Goal: Task Accomplishment & Management: Manage account settings

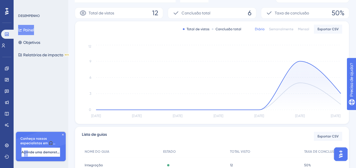
scroll to position [39, 0]
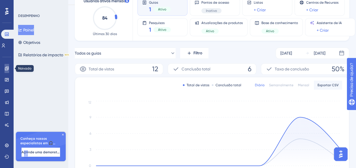
click at [7, 67] on icon at bounding box center [7, 68] width 5 height 5
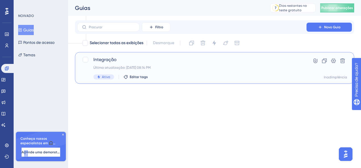
click at [199, 60] on span "Integração" at bounding box center [191, 59] width 197 height 7
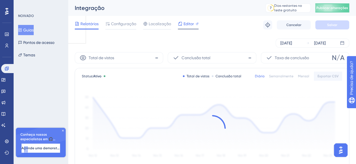
click at [189, 26] on span "Editor" at bounding box center [189, 23] width 10 height 7
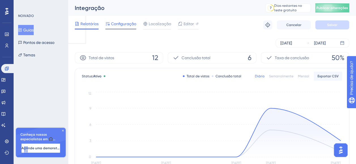
click at [122, 23] on span "Configuração" at bounding box center [123, 23] width 25 height 7
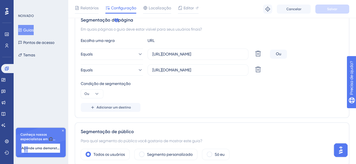
scroll to position [79, 0]
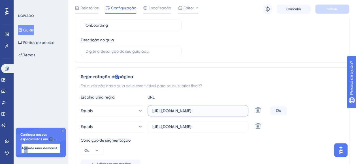
drag, startPoint x: 221, startPoint y: 113, endPoint x: 190, endPoint y: 107, distance: 31.3
click at [185, 107] on label "https://app.qat.mobiis.com.br" at bounding box center [198, 110] width 101 height 11
click at [185, 108] on input "https://app.qat.mobiis.com.br" at bounding box center [198, 111] width 91 height 6
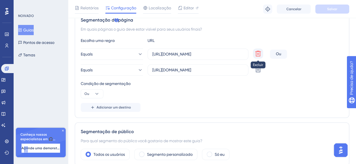
click at [260, 53] on icon at bounding box center [258, 54] width 6 height 6
type input "https://marketing-remaster.qat.mobiis.com.br"
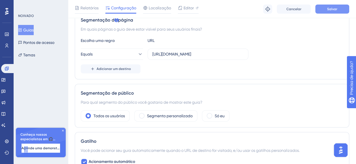
click at [340, 6] on button "Salvar" at bounding box center [333, 9] width 34 height 9
click at [119, 63] on div "Escolha uma regra URL Equals https://marketing-remaster.qat.mobiis.com.br Adici…" at bounding box center [212, 55] width 263 height 36
click at [120, 67] on span "Adicionar um destino" at bounding box center [114, 69] width 34 height 5
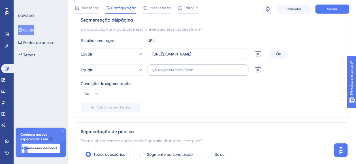
click at [219, 73] on label at bounding box center [198, 69] width 101 height 11
click at [219, 73] on input "text" at bounding box center [198, 70] width 91 height 6
paste input "https://app.qat.mobiis.com.br/"
type input "https://app.qat.mobiis.com.br/"
click at [181, 100] on div "Escolha uma regra URL Equals https://marketing-remaster.qat.mobiis.com.br Exclu…" at bounding box center [212, 74] width 263 height 75
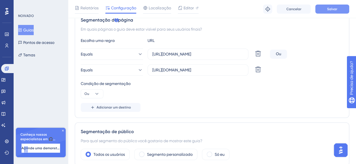
click at [332, 6] on button "Salvar" at bounding box center [333, 9] width 34 height 9
click at [261, 98] on div "Escolha uma regra URL Equals https://marketing-remaster.qat.mobiis.com.br Exclu…" at bounding box center [212, 74] width 263 height 75
click at [91, 10] on span "Relatórios" at bounding box center [90, 8] width 18 height 7
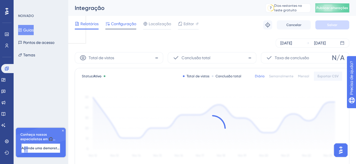
click at [113, 25] on span "Configuração" at bounding box center [123, 23] width 25 height 7
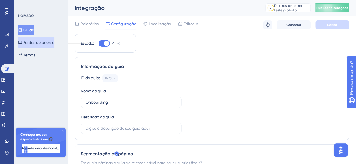
click at [54, 41] on font "Pontos de acesso" at bounding box center [38, 42] width 31 height 7
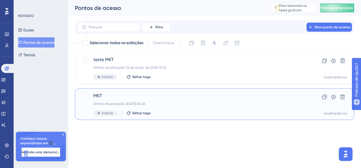
click at [154, 97] on span "MKT" at bounding box center [191, 96] width 197 height 7
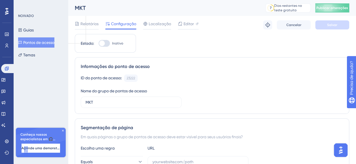
click at [105, 44] on div at bounding box center [102, 44] width 6 height 6
click at [99, 44] on input "Inativo" at bounding box center [98, 43] width 0 height 0
checkbox input "false"
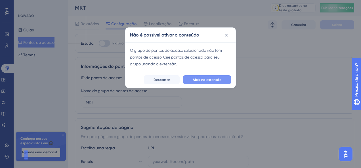
click at [209, 81] on span "Abrir na extensão" at bounding box center [206, 80] width 29 height 5
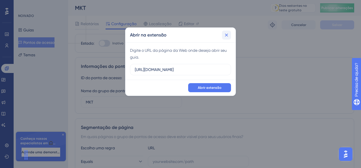
click at [226, 36] on icon at bounding box center [226, 35] width 6 height 6
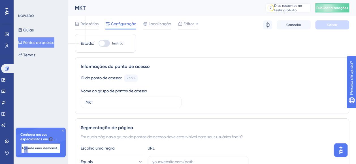
click at [41, 39] on button "Pontos de acesso" at bounding box center [36, 42] width 36 height 10
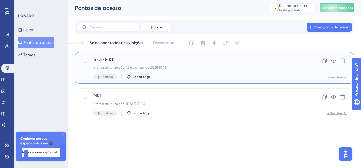
click at [100, 60] on span "teste MKT" at bounding box center [191, 59] width 197 height 7
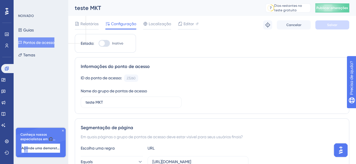
click at [104, 41] on div at bounding box center [102, 44] width 6 height 6
click at [99, 43] on input "Inativo" at bounding box center [98, 43] width 0 height 0
checkbox input "true"
click at [338, 24] on button "Salvar" at bounding box center [333, 24] width 34 height 9
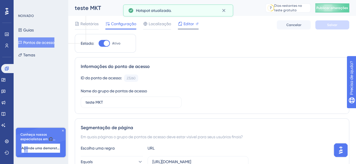
click at [185, 24] on span "Editor" at bounding box center [189, 23] width 10 height 7
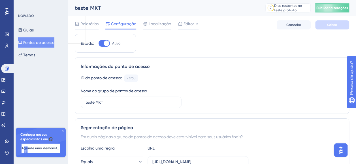
click at [101, 43] on div at bounding box center [104, 43] width 11 height 7
click at [99, 43] on input "Ativo" at bounding box center [98, 43] width 0 height 0
checkbox input "false"
click at [331, 22] on button "Salvar" at bounding box center [333, 24] width 34 height 9
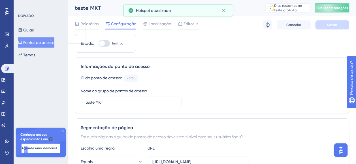
click at [47, 44] on font "Pontos de acesso" at bounding box center [38, 42] width 31 height 7
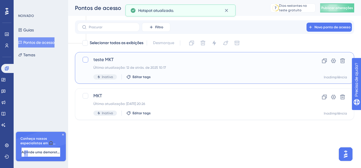
click at [83, 60] on div at bounding box center [85, 60] width 6 height 6
checkbox input "true"
click at [344, 61] on icon at bounding box center [342, 61] width 6 height 6
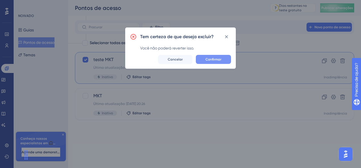
click at [221, 58] on button "Confirmar" at bounding box center [213, 59] width 35 height 9
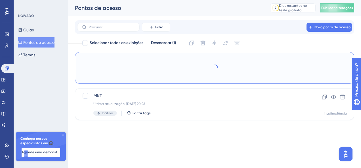
checkbox input "false"
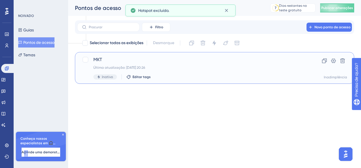
click at [122, 64] on div "MKT Última atualização: 10 de ago. de 2025 20:26 Inativo Editar tags" at bounding box center [191, 67] width 197 height 23
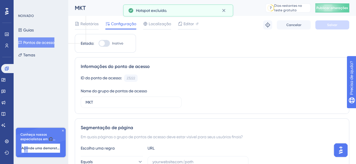
click at [111, 43] on label "Inativo" at bounding box center [111, 43] width 25 height 7
click at [99, 43] on input "Inativo" at bounding box center [98, 43] width 0 height 0
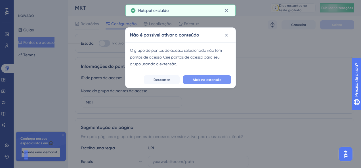
click at [210, 78] on span "Abrir na extensão" at bounding box center [206, 80] width 29 height 5
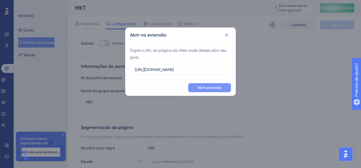
click at [217, 90] on button "Abrir extensão" at bounding box center [209, 87] width 43 height 9
click at [228, 32] on icon at bounding box center [226, 35] width 6 height 6
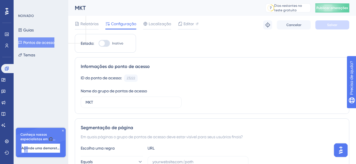
click at [103, 45] on div at bounding box center [102, 44] width 6 height 6
click at [99, 44] on input "Inativo" at bounding box center [98, 43] width 0 height 0
checkbox input "false"
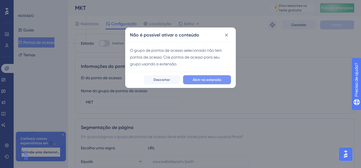
click at [204, 78] on span "Abrir na extensão" at bounding box center [206, 80] width 29 height 5
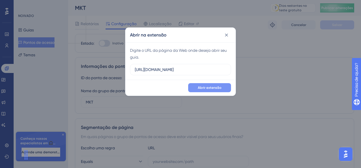
click at [207, 87] on span "Abrir extensão" at bounding box center [210, 88] width 24 height 5
click at [226, 35] on icon at bounding box center [226, 35] width 3 height 3
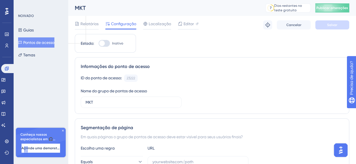
click at [38, 38] on button "Pontos de acesso" at bounding box center [36, 42] width 36 height 10
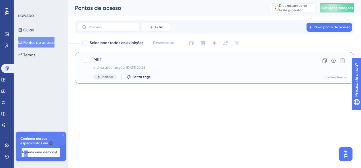
click at [136, 67] on div "Última atualização: 10 de ago. de 2025 20:26" at bounding box center [191, 67] width 197 height 5
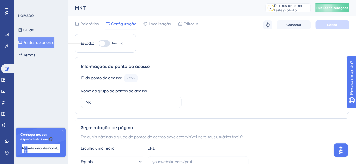
click at [52, 44] on font "Pontos de acesso" at bounding box center [38, 42] width 31 height 7
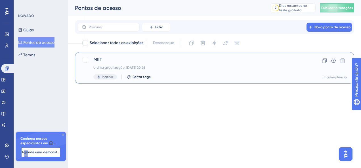
click at [172, 66] on div "Última atualização: 10 de ago. de 2025 20:26" at bounding box center [191, 67] width 197 height 5
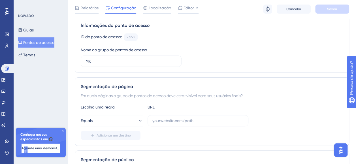
scroll to position [85, 0]
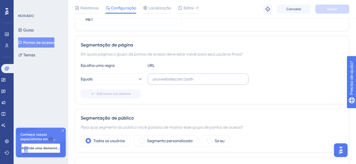
click at [182, 82] on label at bounding box center [198, 78] width 101 height 11
click at [182, 82] on input "text" at bounding box center [198, 79] width 91 height 6
paste input "https://app.qat.mobiis.com.br/marketing"
click at [274, 91] on div "Adicionar um destino" at bounding box center [212, 93] width 263 height 9
click at [220, 77] on input "https://app.qat.mobiis.com.br/marketing" at bounding box center [198, 79] width 91 height 6
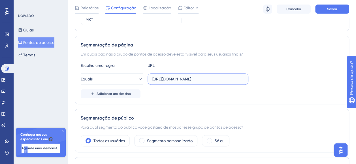
click at [220, 77] on input "https://app.qat.mobiis.com.br/marketing" at bounding box center [198, 79] width 91 height 6
type input "https://app.qat.mobiis.com.br"
click at [275, 94] on div "Adicionar um destino" at bounding box center [212, 93] width 263 height 9
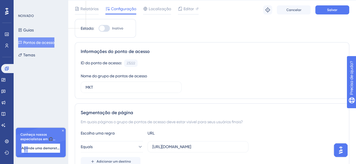
scroll to position [0, 0]
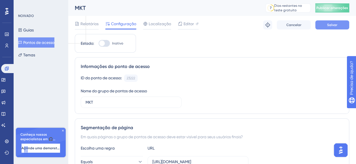
click at [343, 27] on button "Salvar" at bounding box center [333, 24] width 34 height 9
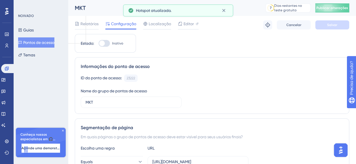
click at [104, 44] on div at bounding box center [102, 44] width 6 height 6
click at [99, 44] on input "Inativo" at bounding box center [98, 43] width 0 height 0
checkbox input "false"
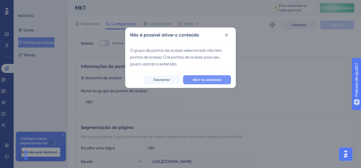
click at [196, 79] on span "Abrir na extensão" at bounding box center [206, 80] width 29 height 5
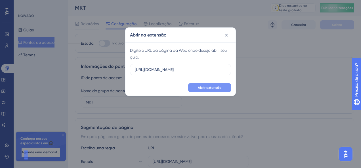
click at [202, 89] on span "Abrir extensão" at bounding box center [210, 88] width 24 height 5
click at [227, 33] on icon at bounding box center [226, 35] width 6 height 6
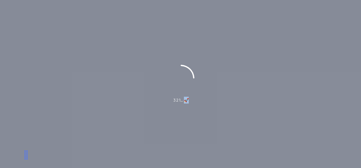
drag, startPoint x: 185, startPoint y: 101, endPoint x: 190, endPoint y: 105, distance: 5.8
click at [189, 103] on div "3 2 1… 🚀" at bounding box center [180, 84] width 361 height 39
click at [187, 114] on div "3 2 1… 🚀" at bounding box center [180, 84] width 361 height 168
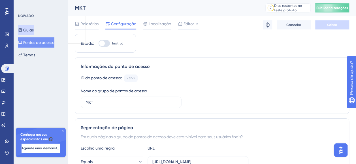
click at [30, 28] on font "Guias" at bounding box center [28, 30] width 10 height 7
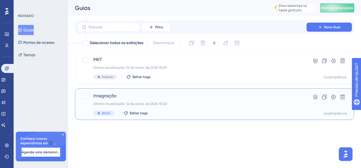
click at [121, 102] on div "Última atualização: 12 de atrás. de 2025 10:20" at bounding box center [191, 104] width 197 height 5
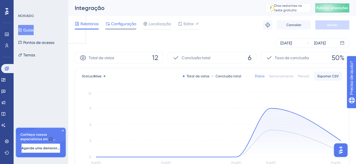
click at [118, 21] on span "Configuração" at bounding box center [123, 23] width 25 height 7
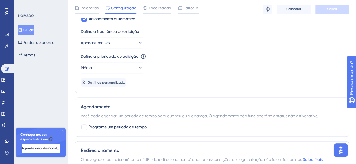
scroll to position [306, 0]
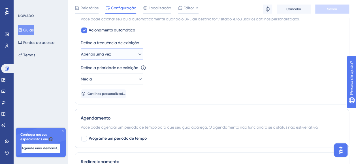
click at [116, 53] on button "Apenas uma vez" at bounding box center [112, 53] width 62 height 11
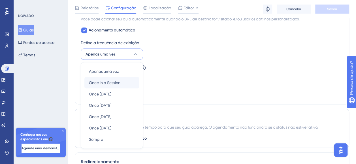
scroll to position [327, 0]
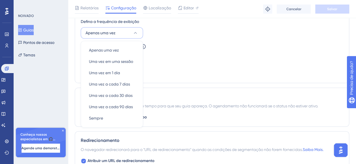
click at [318, 51] on div "Defina a prioridade de exibição Esta opção definirá a prioridade de exibição en…" at bounding box center [212, 53] width 263 height 20
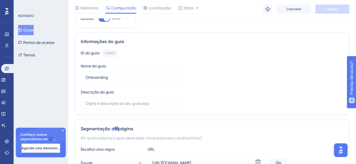
scroll to position [0, 0]
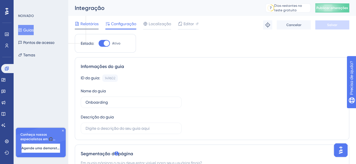
click at [87, 26] on span "Relatórios" at bounding box center [90, 23] width 18 height 7
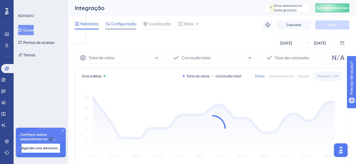
click at [121, 23] on span "Configuração" at bounding box center [123, 23] width 25 height 7
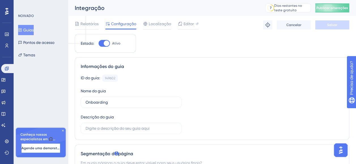
click at [34, 31] on font "Guias" at bounding box center [28, 30] width 10 height 7
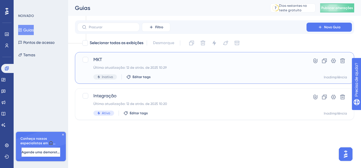
click at [109, 64] on div "MKT Última atualização: 12 de atrás. de 2025 10:29 Inativo Editar tags" at bounding box center [191, 67] width 197 height 23
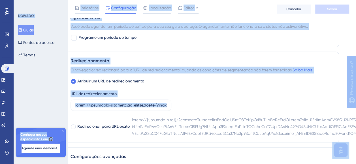
scroll to position [369, 0]
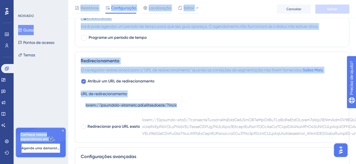
drag, startPoint x: 141, startPoint y: 118, endPoint x: 53, endPoint y: 110, distance: 88.5
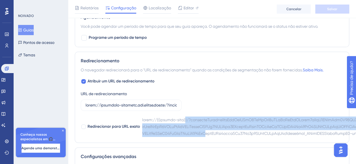
drag, startPoint x: 185, startPoint y: 118, endPoint x: 210, endPoint y: 132, distance: 28.6
drag, startPoint x: 210, startPoint y: 132, endPoint x: 188, endPoint y: 120, distance: 25.5
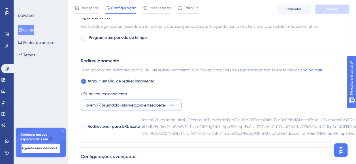
click at [163, 103] on input "-1290" at bounding box center [126, 105] width 80 height 6
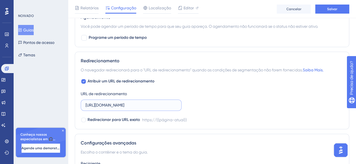
scroll to position [0, 0]
type input "https://marketing-remaster.qat.mobiis.com.br"
click at [331, 8] on span "Salvar" at bounding box center [332, 9] width 10 height 5
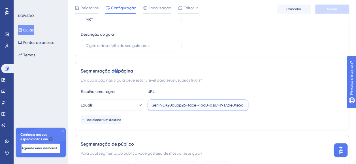
scroll to position [85, 4]
drag, startPoint x: 238, startPoint y: 103, endPoint x: 355, endPoint y: 108, distance: 118.0
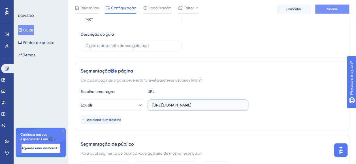
type input "https://marketing-remaster.qat.mobiis.com.br"
click at [336, 13] on button "Salvar" at bounding box center [333, 9] width 34 height 9
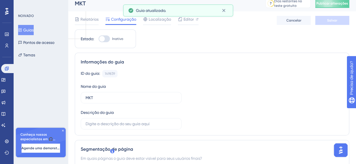
scroll to position [0, 4]
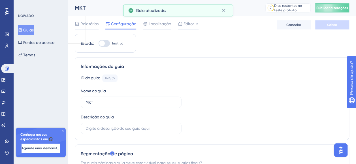
click at [77, 19] on div "Relatórios Configuração Localização Editor Cancelar Salvar" at bounding box center [212, 25] width 275 height 18
click at [81, 22] on span "Relatórios" at bounding box center [90, 23] width 18 height 7
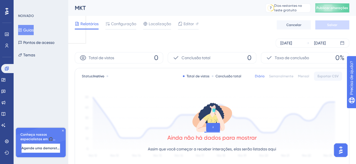
click at [31, 32] on font "Guias" at bounding box center [28, 30] width 10 height 7
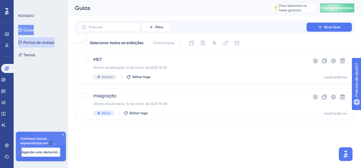
click at [41, 41] on font "Pontos de acesso" at bounding box center [38, 42] width 31 height 7
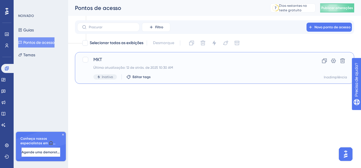
click at [177, 63] on div "MKT Última atualização: 12 de atrás. de 2025 10:30 AM Inativo Editar tags" at bounding box center [191, 67] width 197 height 23
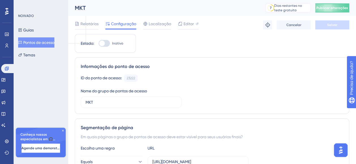
click at [37, 43] on font "Pontos de acesso" at bounding box center [38, 42] width 31 height 7
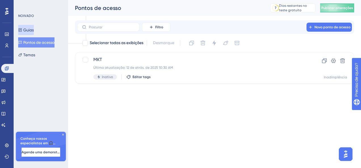
click at [34, 31] on button "Guias" at bounding box center [26, 30] width 16 height 10
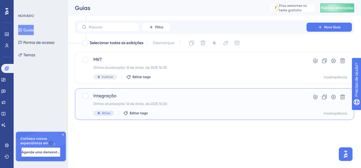
click at [113, 100] on div "Integração Última atualização: 12 de atrás. de 2025 10:20 Ativo Editar tags" at bounding box center [191, 104] width 197 height 23
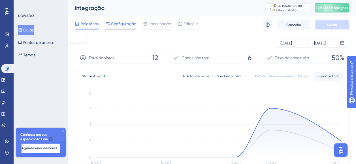
click at [128, 22] on span "Configuração" at bounding box center [123, 23] width 25 height 7
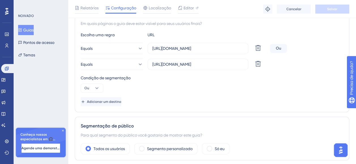
scroll to position [255, 0]
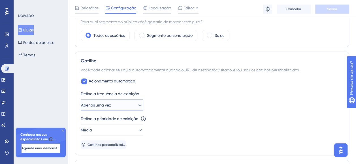
click at [111, 103] on span "Apenas uma vez" at bounding box center [96, 105] width 30 height 7
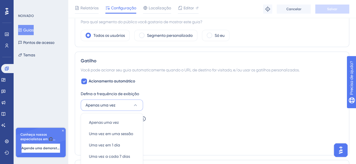
scroll to position [328, 0]
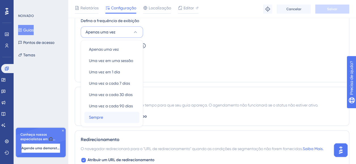
click at [106, 120] on div "Sempre Sempre" at bounding box center [112, 117] width 46 height 11
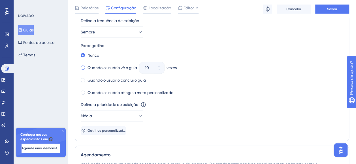
click at [120, 67] on label "Quando o usuário vê o guia" at bounding box center [113, 67] width 50 height 7
click at [329, 7] on span "Salvar" at bounding box center [332, 9] width 10 height 5
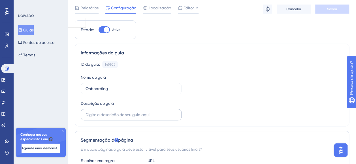
scroll to position [0, 0]
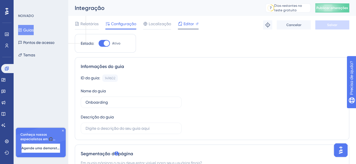
click at [182, 25] on icon at bounding box center [180, 24] width 5 height 5
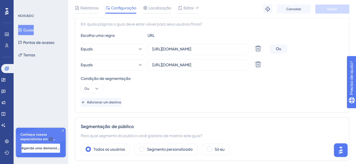
scroll to position [142, 0]
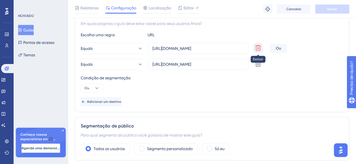
click at [259, 47] on icon at bounding box center [258, 48] width 7 height 7
type input "https://app.qat.mobiis.com.br/"
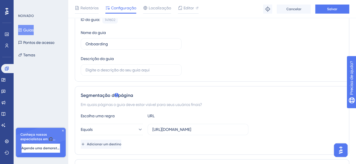
scroll to position [28, 0]
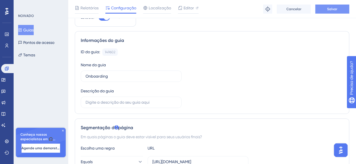
click at [335, 6] on button "Salvar" at bounding box center [333, 9] width 34 height 9
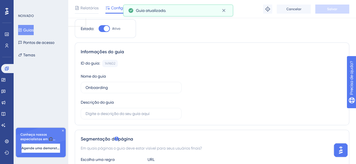
scroll to position [0, 0]
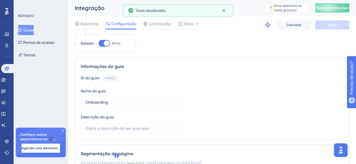
click at [32, 33] on button "Guias" at bounding box center [26, 30] width 16 height 10
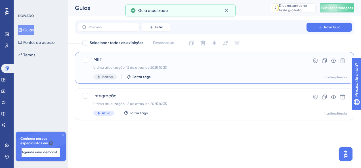
click at [184, 63] on div "MKT Última atualização: 12 de atrás. de 2025 10:33 Inativo Editar tags" at bounding box center [191, 67] width 197 height 23
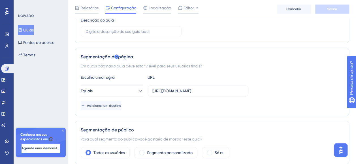
scroll to position [113, 0]
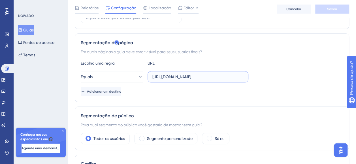
click at [232, 78] on input "https://marketing-remaster.qat.mobiis.com.br" at bounding box center [198, 77] width 91 height 6
paste input "app.qat.mobiis.com.br/"
type input "https://app.qat.mobiis.com.br/marketing"
click at [338, 9] on button "Salvar" at bounding box center [333, 9] width 34 height 9
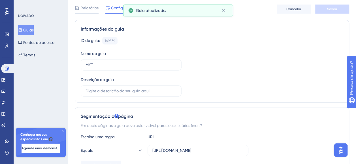
scroll to position [28, 0]
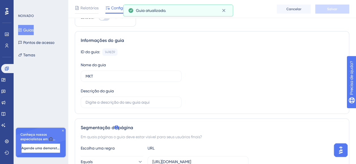
click at [30, 28] on font "Guias" at bounding box center [28, 30] width 10 height 7
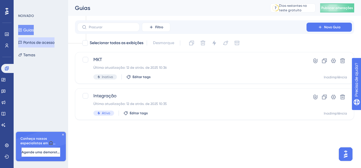
click at [54, 44] on font "Pontos de acesso" at bounding box center [38, 42] width 31 height 7
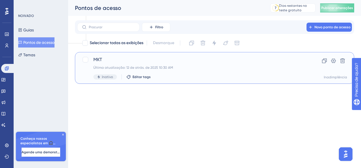
click at [126, 62] on span "MKT" at bounding box center [191, 59] width 197 height 7
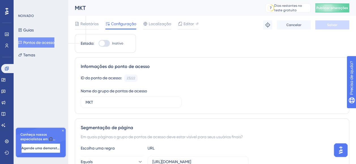
click at [49, 41] on font "Pontos de acesso" at bounding box center [38, 42] width 31 height 7
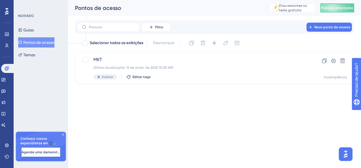
click at [40, 33] on div "Guias Pontos de acesso Temas" at bounding box center [41, 42] width 46 height 35
click at [26, 32] on button "Guias" at bounding box center [26, 30] width 16 height 10
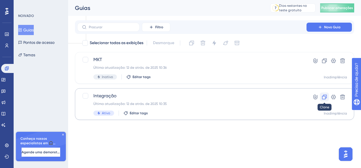
click at [326, 97] on icon at bounding box center [324, 97] width 5 height 5
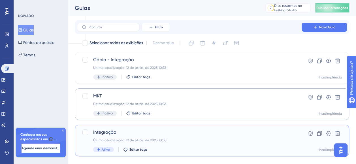
click at [156, 133] on span "Integração" at bounding box center [189, 132] width 192 height 7
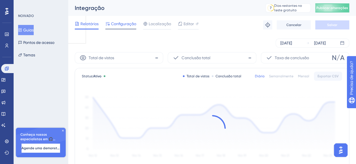
click at [119, 28] on div "Configuração" at bounding box center [120, 24] width 31 height 9
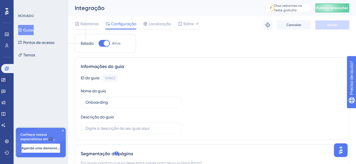
click at [107, 40] on div at bounding box center [104, 43] width 11 height 7
click at [99, 43] on input "Ativo" at bounding box center [98, 43] width 0 height 0
checkbox input "false"
click at [332, 22] on button "Salvar" at bounding box center [333, 24] width 34 height 9
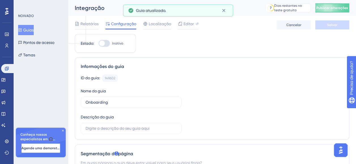
click at [34, 32] on font "Guias" at bounding box center [28, 30] width 10 height 7
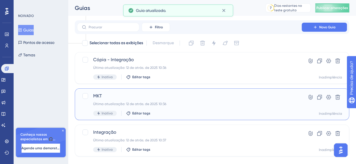
click at [144, 98] on span "MKT" at bounding box center [189, 96] width 192 height 7
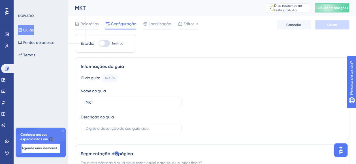
click at [105, 44] on div at bounding box center [104, 43] width 11 height 7
click at [99, 44] on input "Inativo" at bounding box center [98, 43] width 0 height 0
checkbox input "true"
drag, startPoint x: 331, startPoint y: 20, endPoint x: 331, endPoint y: 23, distance: 2.9
click at [331, 20] on div "Relatórios Configuração Localização Editor Cancelar Salvar" at bounding box center [212, 25] width 275 height 18
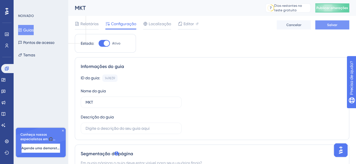
click at [331, 23] on span "Salvar" at bounding box center [332, 25] width 10 height 5
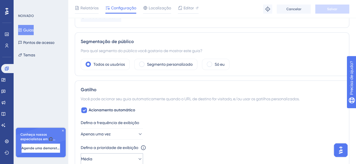
scroll to position [227, 0]
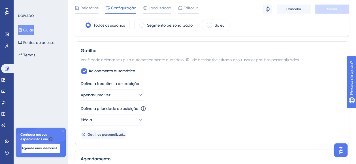
click at [99, 103] on div "Defina a frequência de exibição Apenas uma vez Defina a prioridade de exibição …" at bounding box center [212, 109] width 263 height 59
click at [111, 96] on span "Apenas uma vez" at bounding box center [96, 95] width 30 height 7
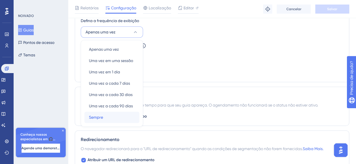
click at [109, 113] on div "Sempre Sempre" at bounding box center [112, 117] width 46 height 11
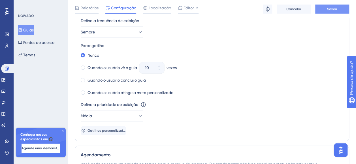
click at [335, 10] on span "Salvar" at bounding box center [332, 9] width 10 height 5
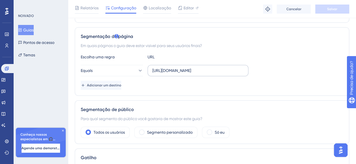
click at [199, 74] on label "https://app.qat.mobiis.com.br/marketing" at bounding box center [198, 70] width 101 height 11
click at [199, 74] on input "https://app.qat.mobiis.com.br/marketing" at bounding box center [198, 70] width 91 height 6
click at [199, 74] on label "https://app.qat.mobiis.com.br/marketing" at bounding box center [198, 70] width 101 height 11
click at [199, 74] on input "https://app.qat.mobiis.com.br/marketing" at bounding box center [198, 70] width 91 height 6
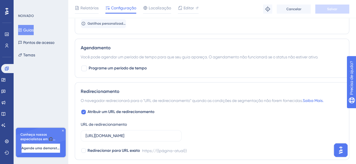
scroll to position [454, 0]
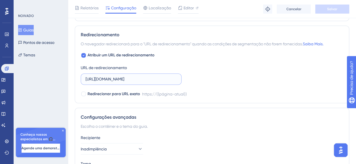
click at [130, 76] on input "https://marketing-remaster.qat.mobiis.com.br" at bounding box center [131, 79] width 91 height 6
click at [82, 53] on div at bounding box center [83, 55] width 5 height 5
checkbox input "false"
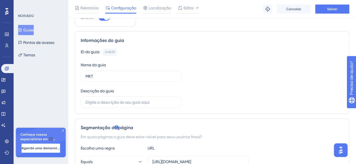
scroll to position [0, 0]
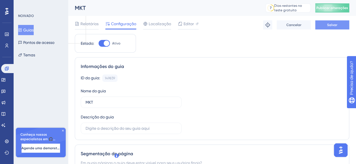
click at [340, 27] on button "Salvar" at bounding box center [333, 24] width 34 height 9
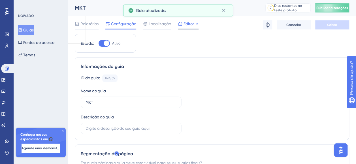
click at [183, 26] on div "Editor" at bounding box center [188, 23] width 21 height 7
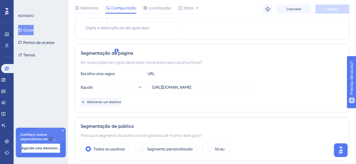
scroll to position [142, 0]
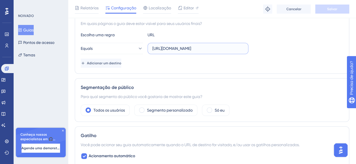
click at [198, 45] on input "https://app.qat.mobiis.com.br/marketing" at bounding box center [198, 48] width 91 height 6
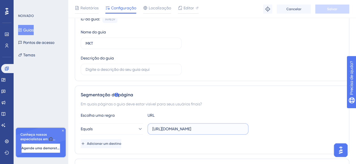
scroll to position [0, 0]
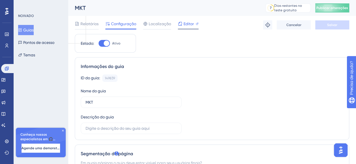
click at [189, 23] on span "Editor" at bounding box center [189, 23] width 10 height 7
click at [194, 24] on div "Editor" at bounding box center [188, 23] width 21 height 7
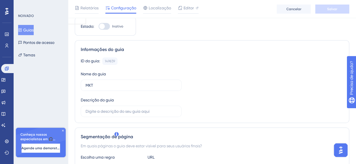
scroll to position [28, 0]
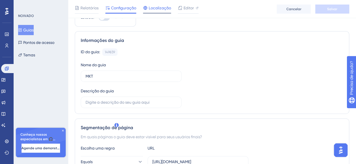
click at [166, 7] on span "Localização" at bounding box center [160, 8] width 22 height 7
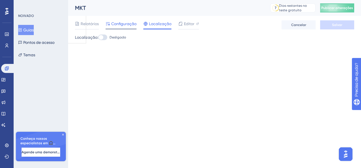
click at [123, 22] on span "Configuração" at bounding box center [123, 23] width 25 height 7
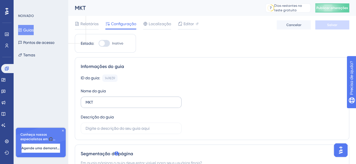
scroll to position [142, 0]
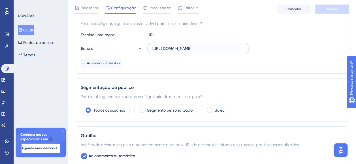
drag, startPoint x: 232, startPoint y: 46, endPoint x: 134, endPoint y: 50, distance: 98.1
click at [134, 50] on div "Equals https://app.qat.mobiis.com.br/marketing" at bounding box center [165, 48] width 168 height 11
click at [354, 131] on div "Desempenho Usuários Noivado Widgets Realimentação Atualizações de produtos Base…" at bounding box center [212, 136] width 288 height 556
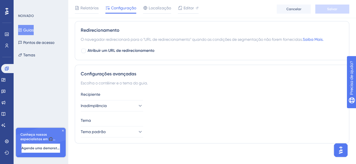
scroll to position [399, 0]
click at [42, 39] on button "Pontos de acesso" at bounding box center [36, 42] width 36 height 10
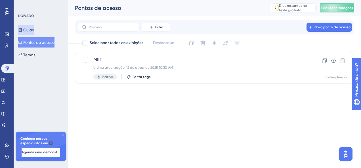
click at [34, 29] on font "Guias" at bounding box center [28, 30] width 10 height 7
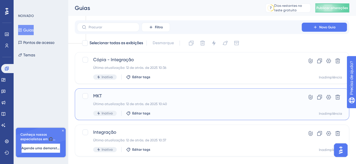
click at [154, 101] on div "MKT Última atualização: 12 de atrás. de 2025 10:40 Inativo Editar tags" at bounding box center [189, 104] width 192 height 23
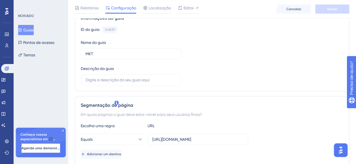
scroll to position [28, 0]
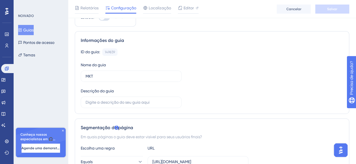
click at [103, 18] on div "Relatórios Configuração Localização Editor Cancelar Salvar" at bounding box center [212, 9] width 288 height 18
click at [104, 20] on div at bounding box center [104, 17] width 11 height 7
click at [99, 18] on input "Inativo" at bounding box center [98, 17] width 0 height 0
checkbox input "true"
click at [337, 5] on button "Salvar" at bounding box center [333, 9] width 34 height 9
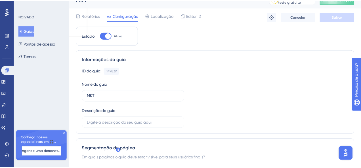
scroll to position [0, 0]
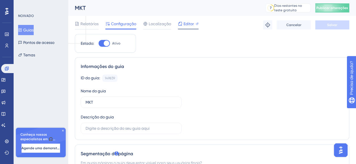
click at [189, 24] on span "Editor" at bounding box center [189, 23] width 10 height 7
click at [196, 26] on div at bounding box center [197, 23] width 3 height 7
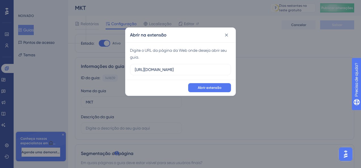
drag, startPoint x: 204, startPoint y: 67, endPoint x: 57, endPoint y: 53, distance: 147.8
click at [57, 53] on div "Abrir na extensão Digite o URL da página da Web onde deseja abrir seu guia. htt…" at bounding box center [180, 84] width 361 height 168
type input "https://app.qat.mobiis.com.br/marketing"
click at [223, 90] on button "Abrir extensão" at bounding box center [209, 87] width 43 height 9
